Goal: Task Accomplishment & Management: Use online tool/utility

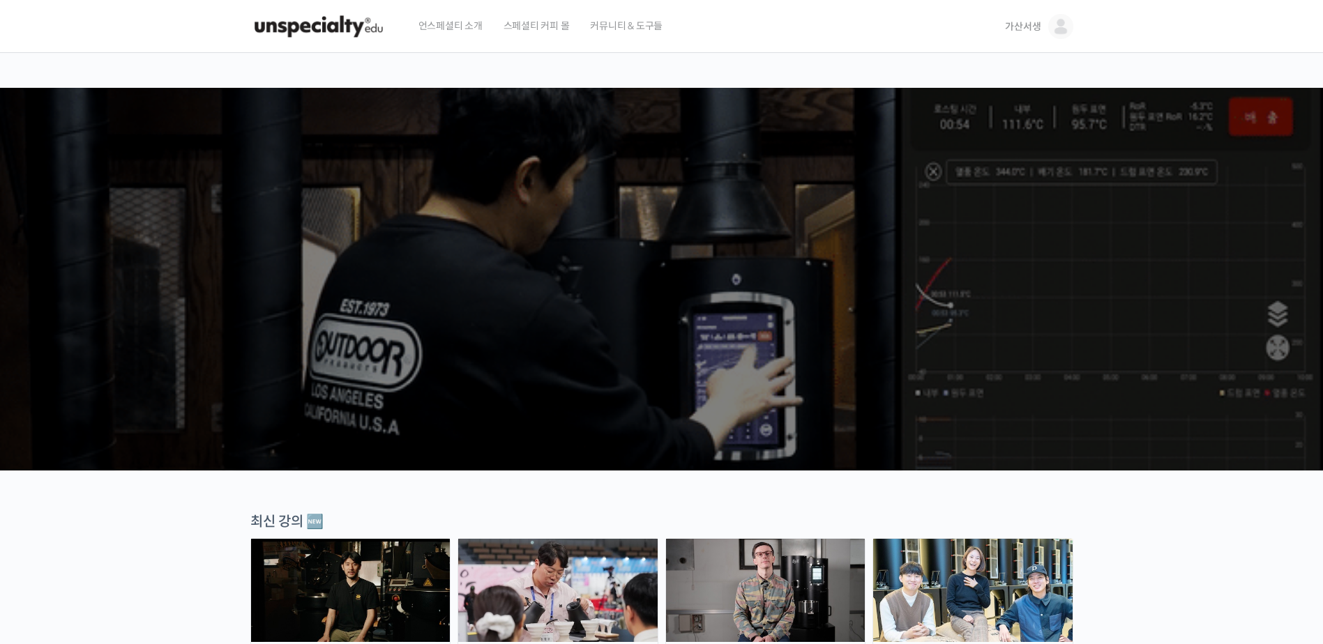
click at [1022, 27] on span "가산서생" at bounding box center [1023, 26] width 36 height 13
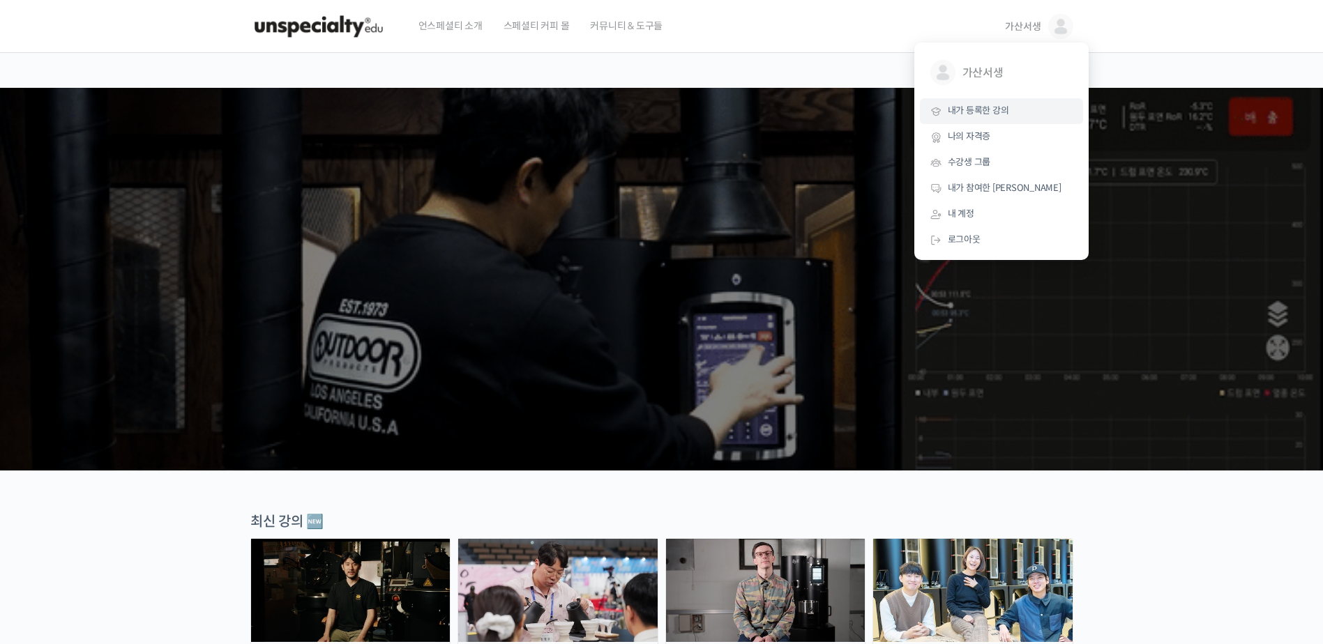
click at [990, 107] on span "내가 등록한 강의" at bounding box center [978, 111] width 61 height 12
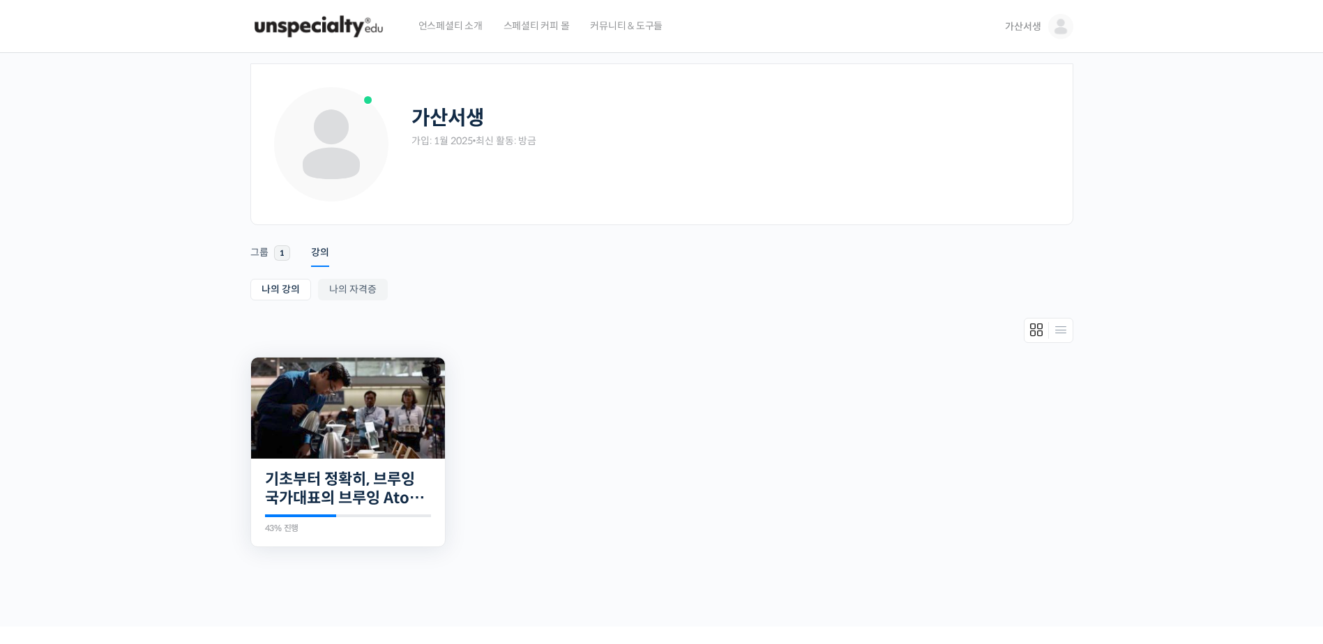
click at [339, 414] on img at bounding box center [348, 408] width 194 height 101
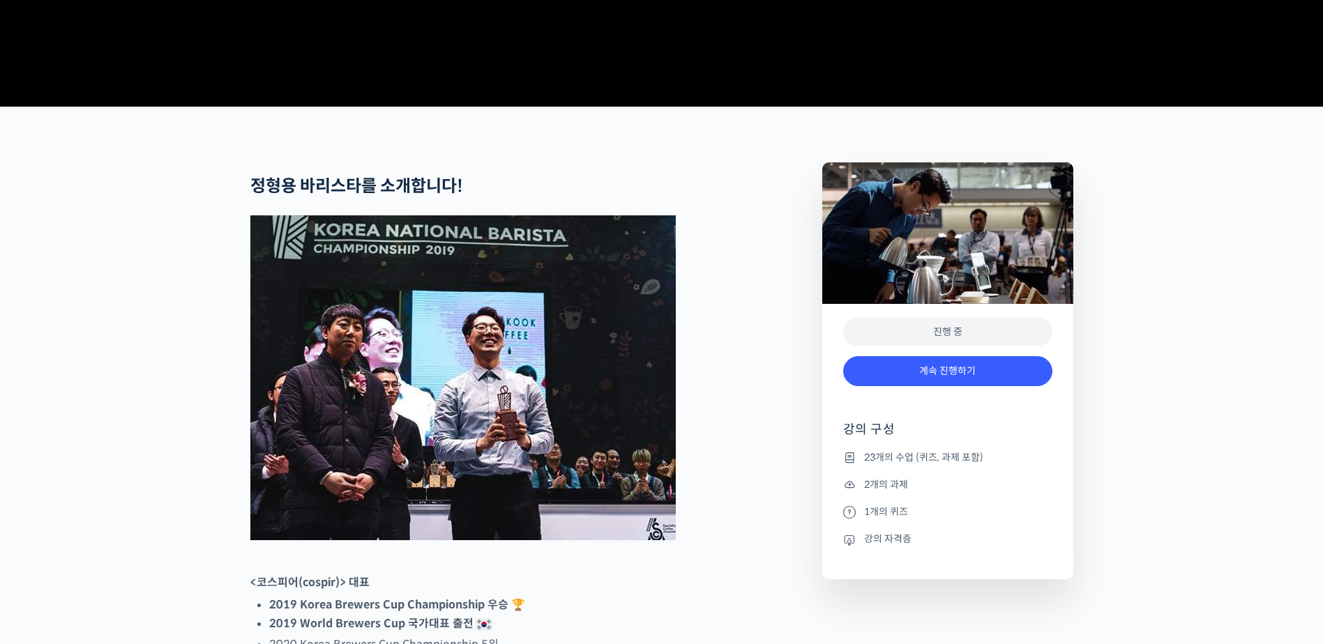
scroll to position [488, 0]
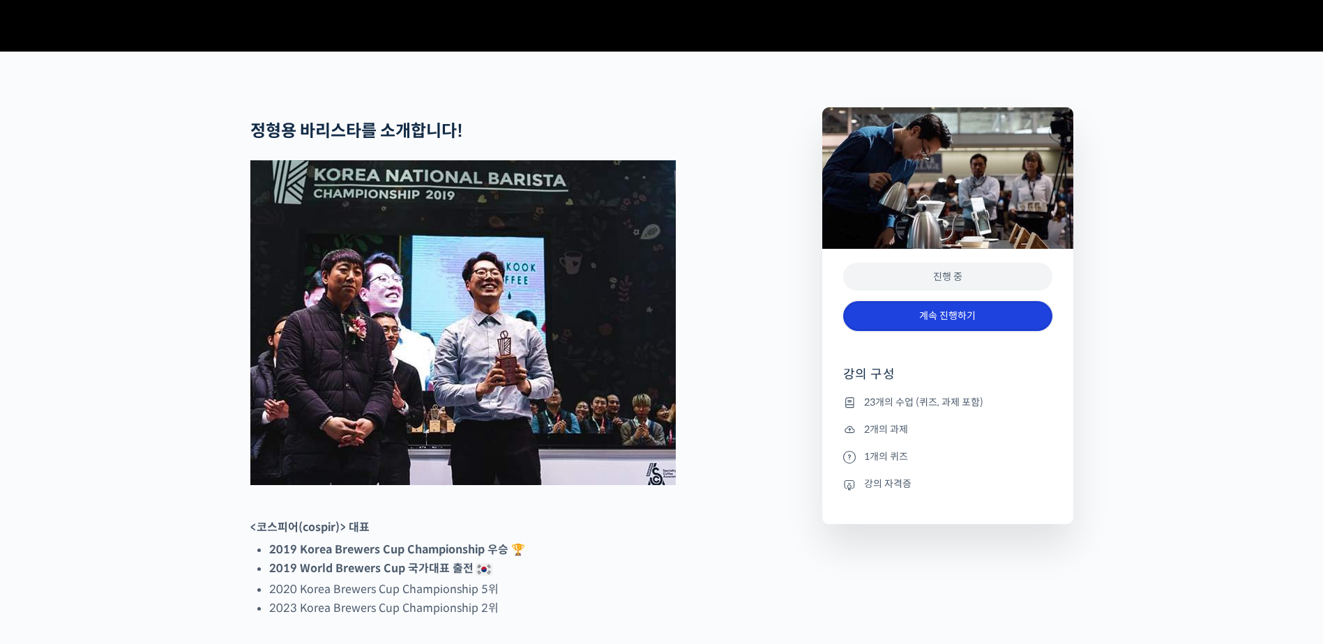
click at [928, 331] on link "계속 진행하기" at bounding box center [947, 316] width 209 height 30
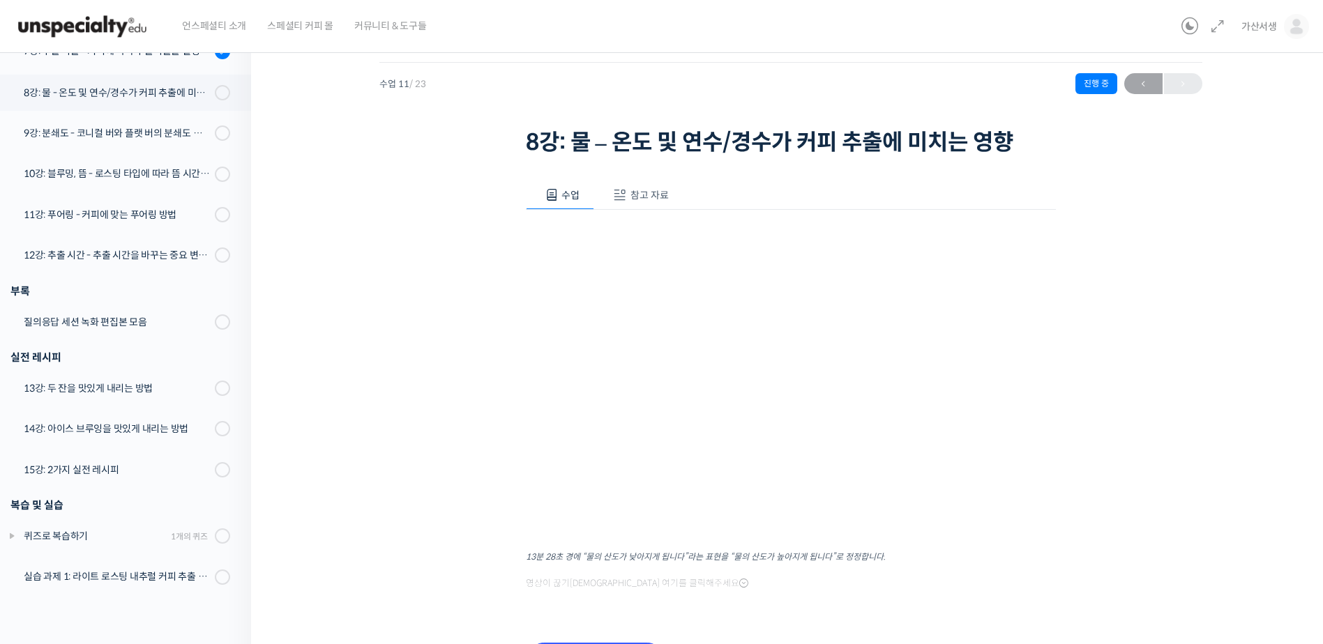
scroll to position [120, 0]
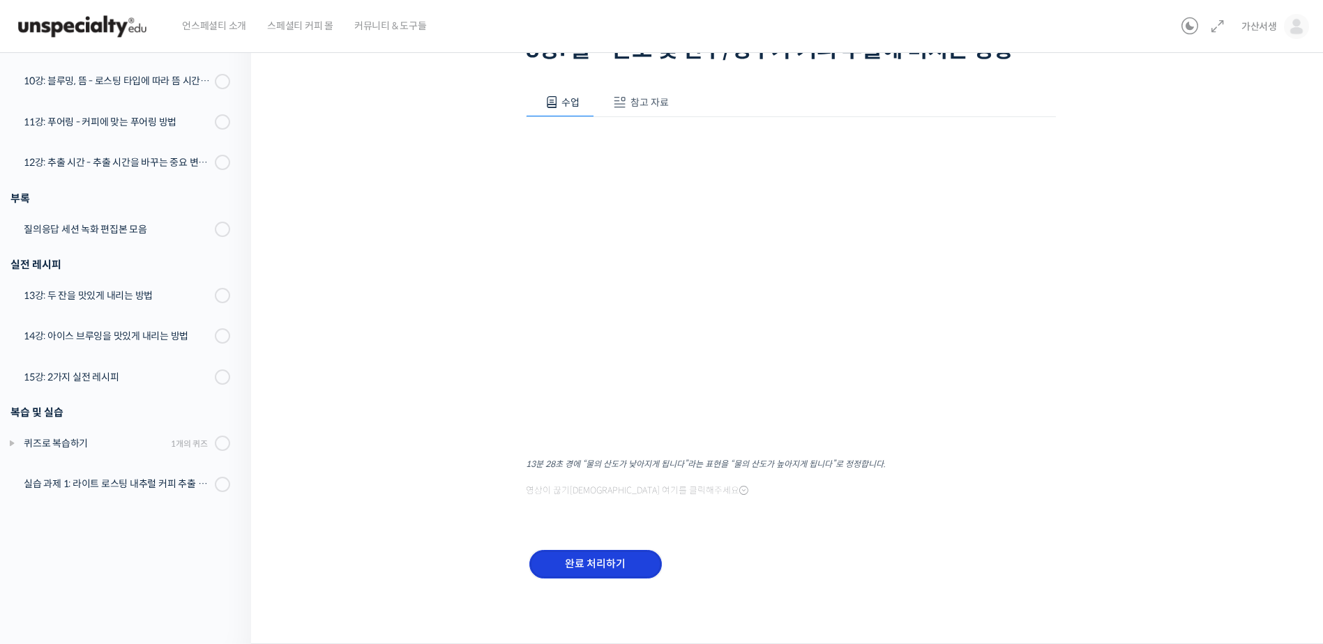
click at [612, 566] on input "완료 처리하기" at bounding box center [595, 564] width 133 height 29
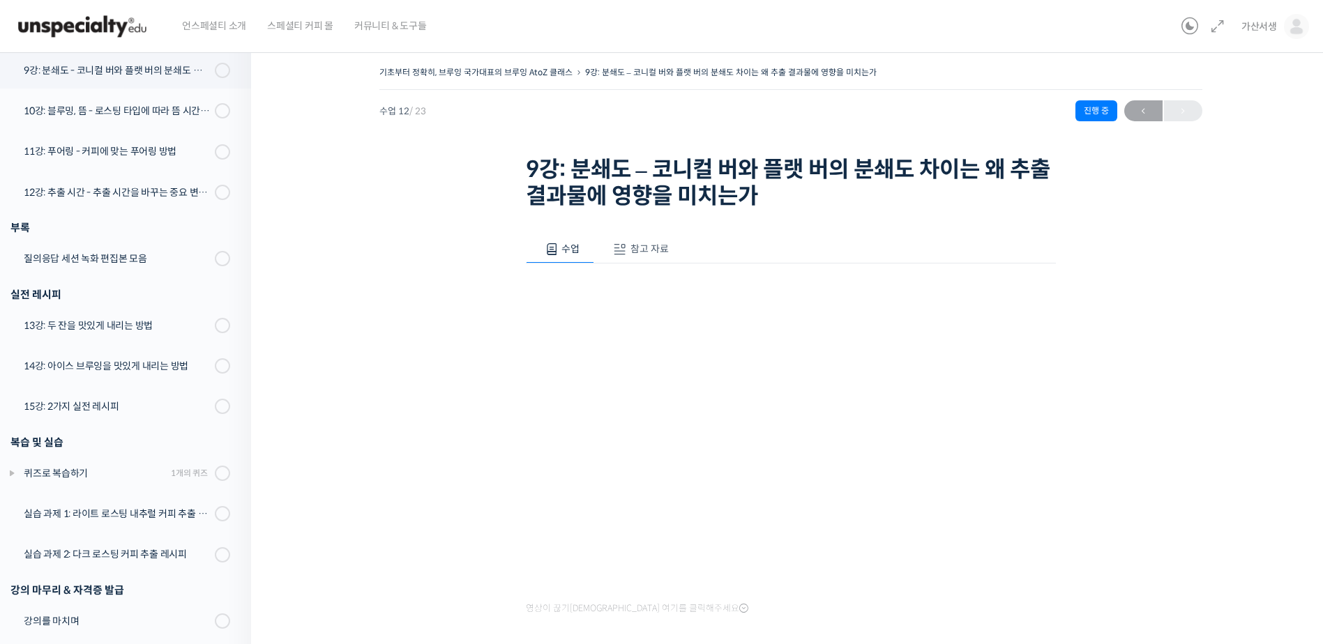
scroll to position [716, 0]
click at [215, 27] on span "언스페셜티 소개" at bounding box center [214, 25] width 64 height 53
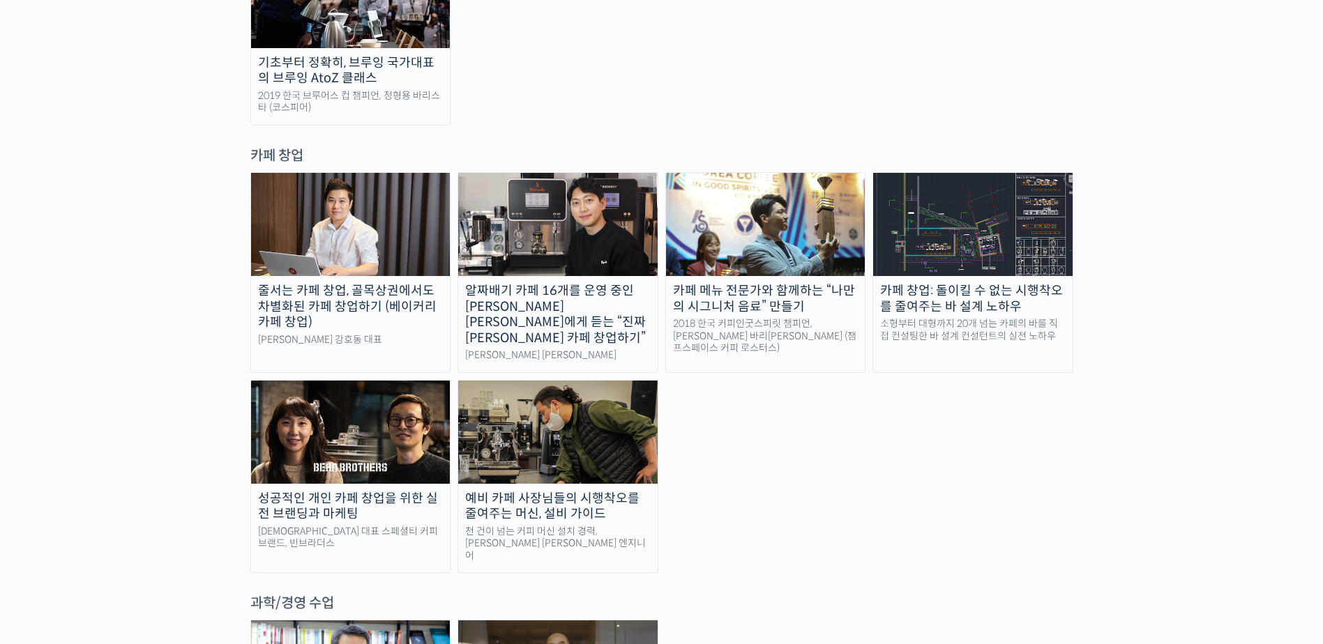
scroll to position [2720, 0]
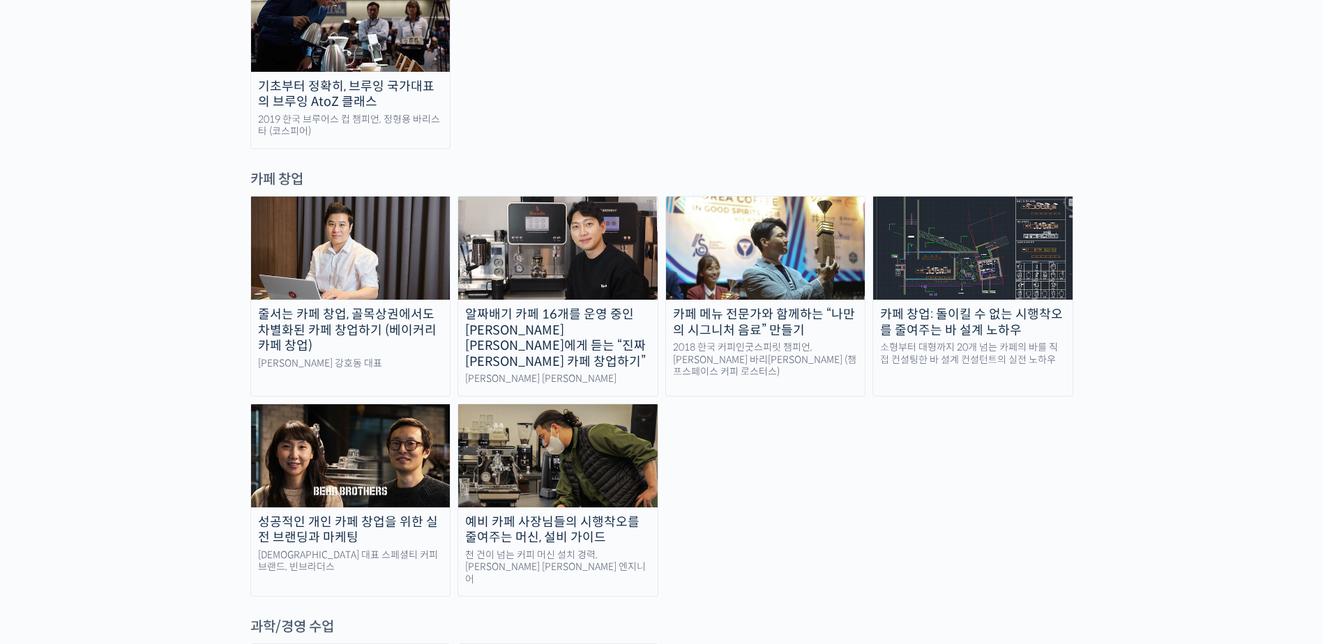
click at [347, 404] on img at bounding box center [350, 455] width 199 height 103
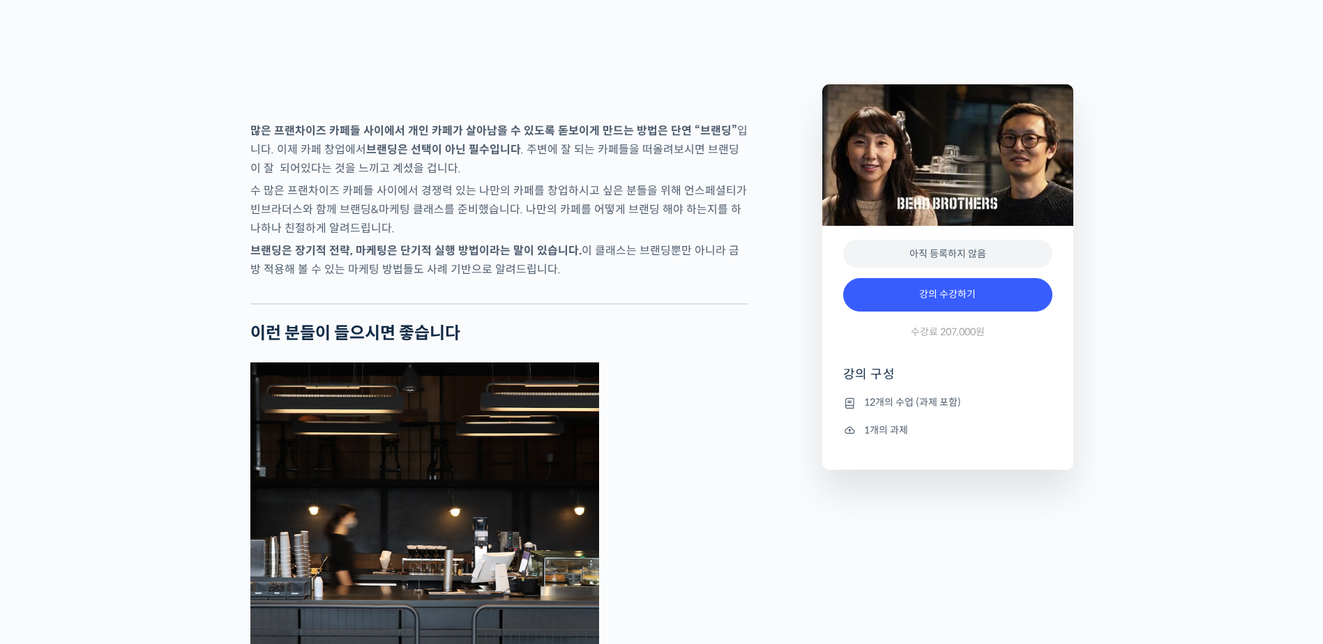
scroll to position [2441, 0]
